Goal: Check status: Check status

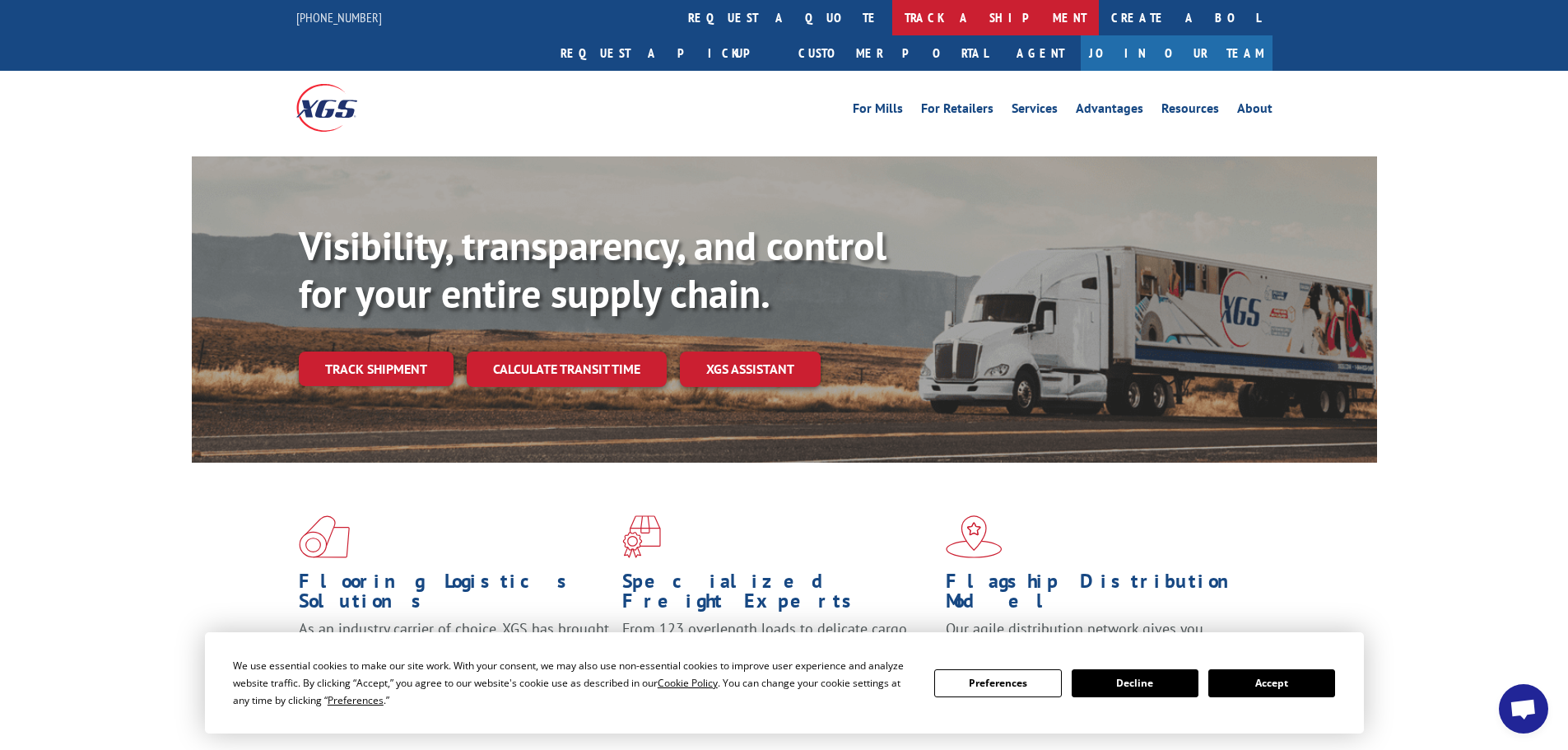
click at [892, 13] on link "track a shipment" at bounding box center [996, 17] width 207 height 35
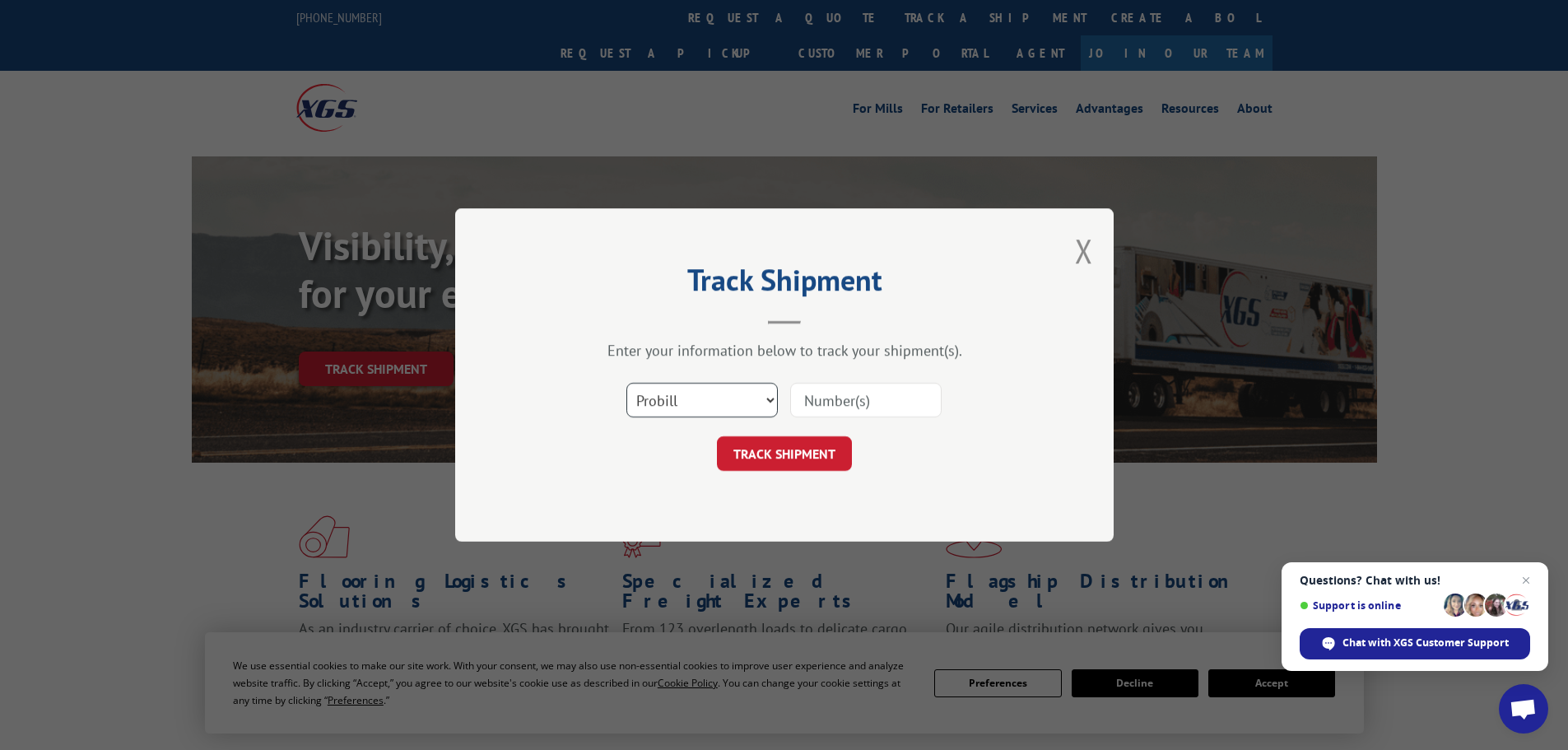
click at [767, 401] on select "Select category... Probill BOL PO" at bounding box center [702, 400] width 151 height 34
click at [874, 394] on input at bounding box center [866, 400] width 151 height 34
paste input "17228093"
type input "17228093"
click at [807, 454] on button "TRACK SHIPMENT" at bounding box center [784, 453] width 135 height 34
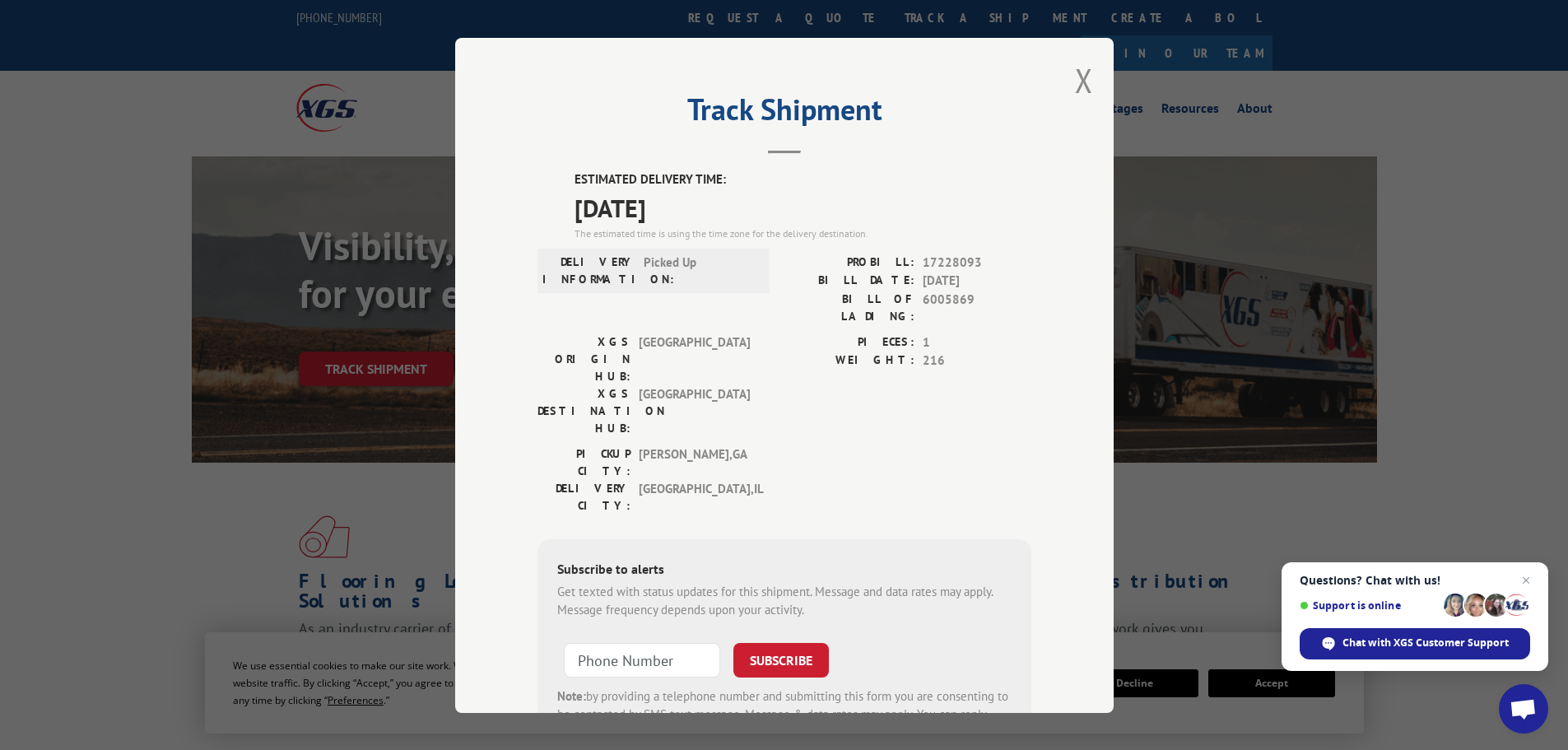
drag, startPoint x: 714, startPoint y: 208, endPoint x: 566, endPoint y: 181, distance: 150.4
click at [566, 181] on div "ESTIMATED DELIVERY TIME: [DATE] The estimated time is using the time zone for t…" at bounding box center [784, 466] width 494 height 592
copy div "ESTIMATED DELIVERY TIME: [DATE]"
